Goal: Check status: Check status

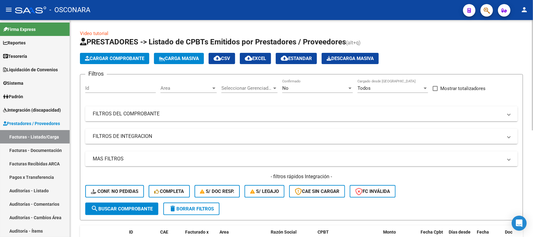
click at [144, 104] on div "Filtros Id Area Area Seleccionar Gerenciador Seleccionar Gerenciador No Confirm…" at bounding box center [301, 140] width 432 height 123
drag, startPoint x: 155, startPoint y: 116, endPoint x: 193, endPoint y: 132, distance: 40.4
click at [157, 116] on mat-panel-title "FILTROS DEL COMPROBANTE" at bounding box center [298, 113] width 410 height 7
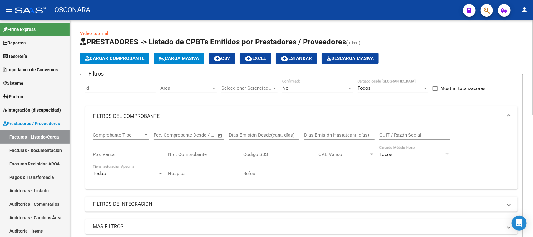
click at [187, 155] on input "Nro. Comprobante" at bounding box center [203, 154] width 71 height 6
type input "80818"
click at [311, 88] on div "No" at bounding box center [314, 88] width 65 height 6
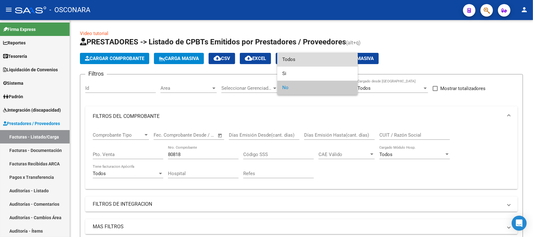
click at [302, 56] on span "Todos" at bounding box center [317, 59] width 71 height 14
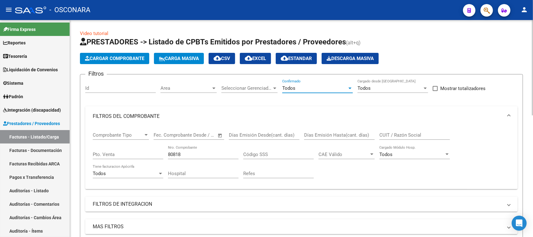
click at [186, 149] on div "80818 Nro. Comprobante" at bounding box center [203, 151] width 71 height 13
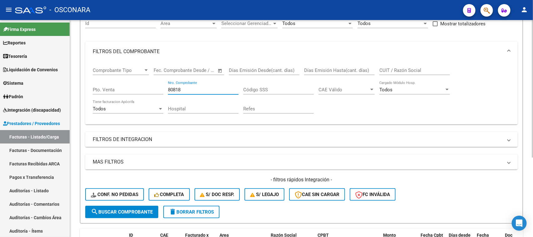
scroll to position [48, 0]
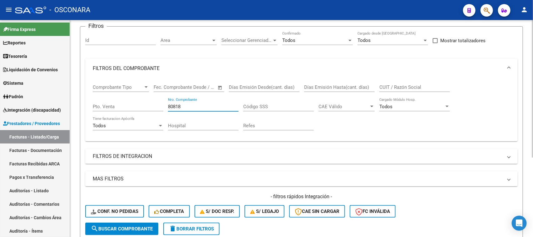
click at [133, 105] on input "Pto. Venta" at bounding box center [128, 107] width 71 height 6
type input "1"
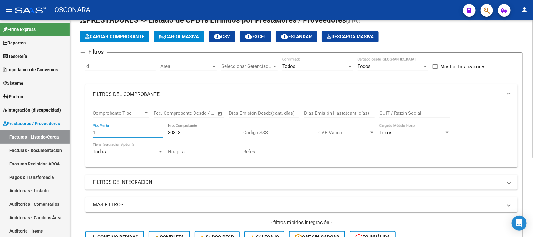
scroll to position [8, 0]
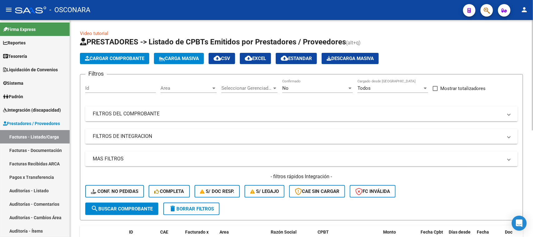
click at [191, 113] on mat-panel-title "FILTROS DEL COMPROBANTE" at bounding box center [298, 113] width 410 height 7
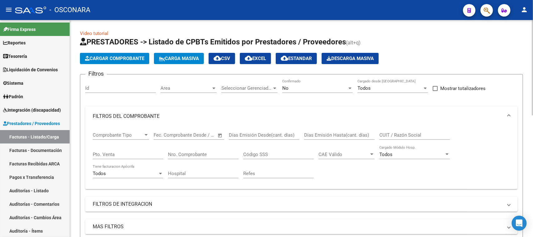
click at [105, 152] on input "Pto. Venta" at bounding box center [128, 154] width 71 height 6
type input "1"
click at [179, 153] on input "Nro. Comprobante" at bounding box center [203, 154] width 71 height 6
type input "80818"
click at [291, 91] on div "No Confirmado" at bounding box center [317, 85] width 71 height 13
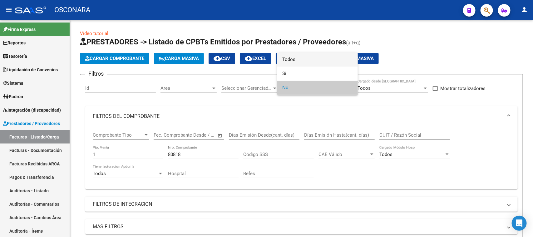
click at [288, 60] on span "Todos" at bounding box center [317, 59] width 71 height 14
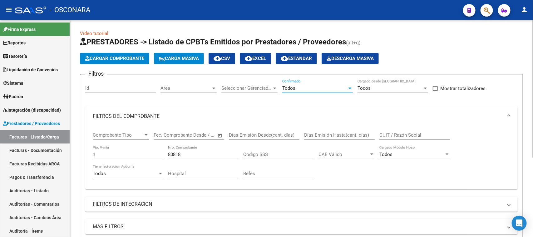
click at [208, 155] on input "80818" at bounding box center [203, 154] width 71 height 6
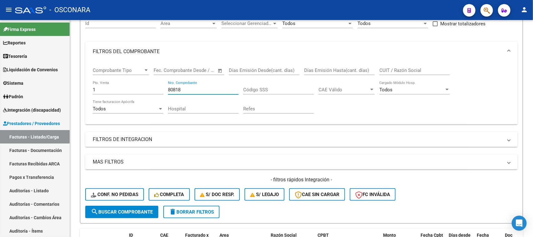
scroll to position [9, 0]
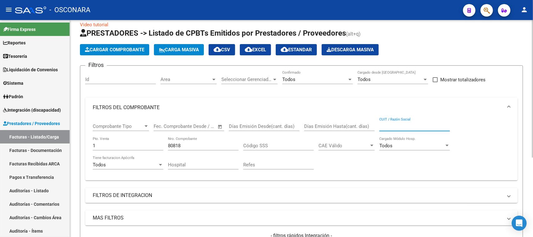
click at [397, 124] on input "CUIT / Razón Social" at bounding box center [414, 126] width 71 height 6
type input "30715497456"
drag, startPoint x: 189, startPoint y: 146, endPoint x: 130, endPoint y: 145, distance: 58.7
click at [130, 145] on div "Comprobante Tipo Comprobante Tipo Start date – End date Fec. Comprobante Desde …" at bounding box center [301, 146] width 417 height 58
drag, startPoint x: 99, startPoint y: 143, endPoint x: 93, endPoint y: 145, distance: 6.4
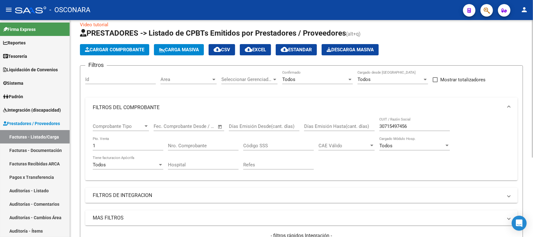
click at [91, 144] on div "Comprobante Tipo Comprobante Tipo Start date – End date Fec. Comprobante Desde …" at bounding box center [301, 148] width 432 height 63
drag, startPoint x: 105, startPoint y: 145, endPoint x: 94, endPoint y: 144, distance: 10.9
click at [98, 144] on input "1" at bounding box center [128, 146] width 71 height 6
click at [414, 120] on div "30715497456 CUIT / Razón Social" at bounding box center [414, 123] width 71 height 13
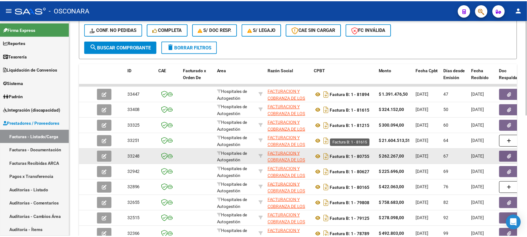
scroll to position [243, 0]
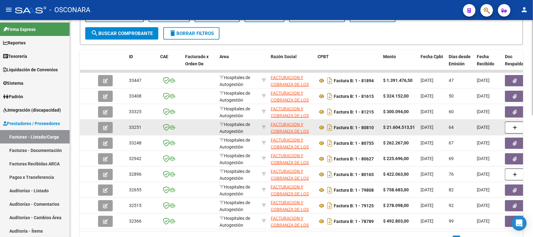
click at [100, 124] on button "button" at bounding box center [105, 127] width 15 height 11
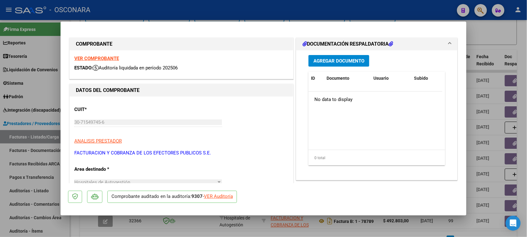
click at [228, 197] on div "VER Auditoría" at bounding box center [218, 196] width 29 height 7
type input "$ 0,00"
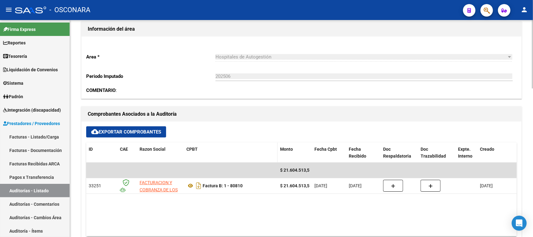
scroll to position [273, 0]
